Goal: Book appointment/travel/reservation

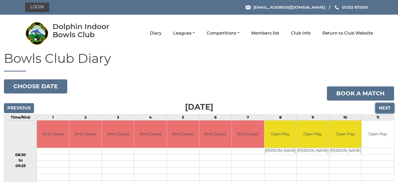
click at [384, 105] on input "Next" at bounding box center [385, 108] width 19 height 10
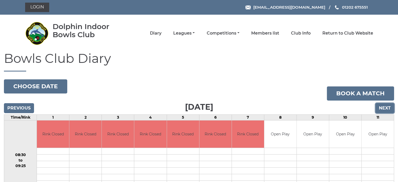
click at [384, 105] on input "Next" at bounding box center [385, 108] width 19 height 10
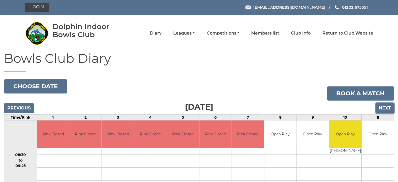
drag, startPoint x: 0, startPoint y: 0, endPoint x: 384, endPoint y: 105, distance: 397.7
click at [384, 105] on input "Next" at bounding box center [385, 108] width 19 height 10
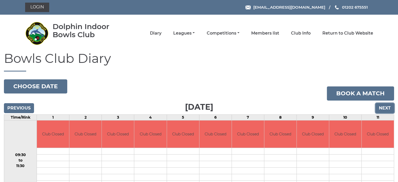
click at [384, 105] on input "Next" at bounding box center [385, 108] width 19 height 10
click at [20, 108] on input "Previous" at bounding box center [19, 108] width 30 height 10
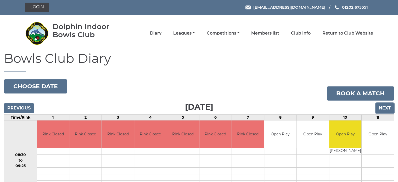
click at [384, 108] on input "Next" at bounding box center [385, 108] width 19 height 10
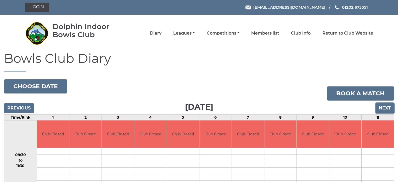
click at [384, 108] on input "Next" at bounding box center [385, 108] width 19 height 10
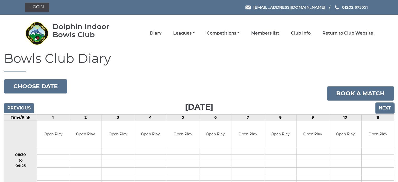
click at [384, 108] on input "Next" at bounding box center [385, 108] width 19 height 10
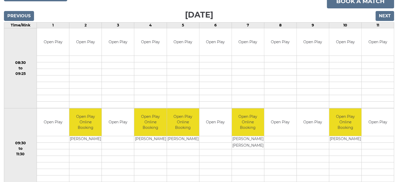
scroll to position [105, 0]
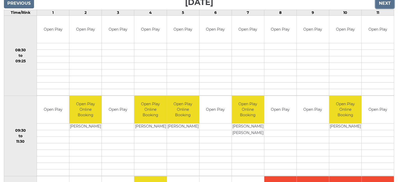
click at [383, 4] on input "Next" at bounding box center [385, 3] width 19 height 10
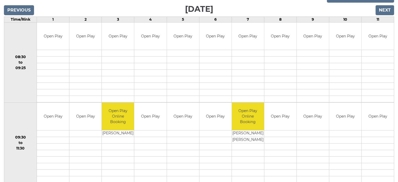
scroll to position [79, 0]
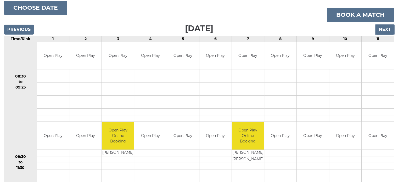
click at [387, 29] on input "Next" at bounding box center [385, 30] width 19 height 10
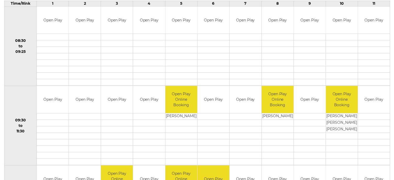
scroll to position [105, 0]
